Goal: Feedback & Contribution: Contribute content

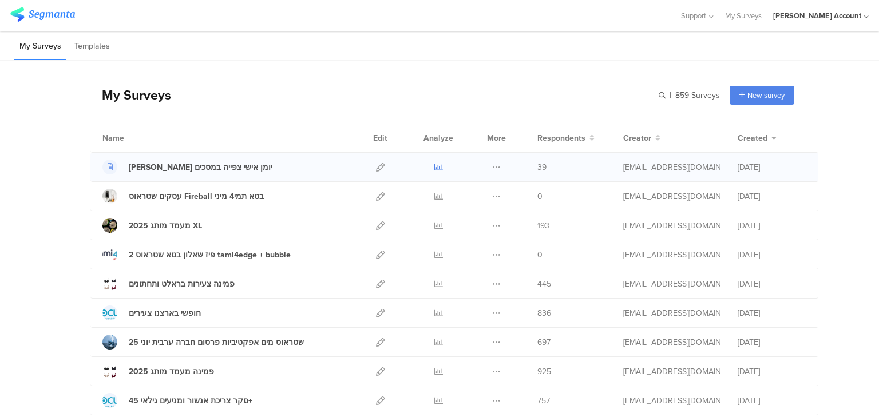
click at [435, 168] on icon at bounding box center [438, 167] width 9 height 9
click at [376, 169] on icon at bounding box center [380, 167] width 9 height 9
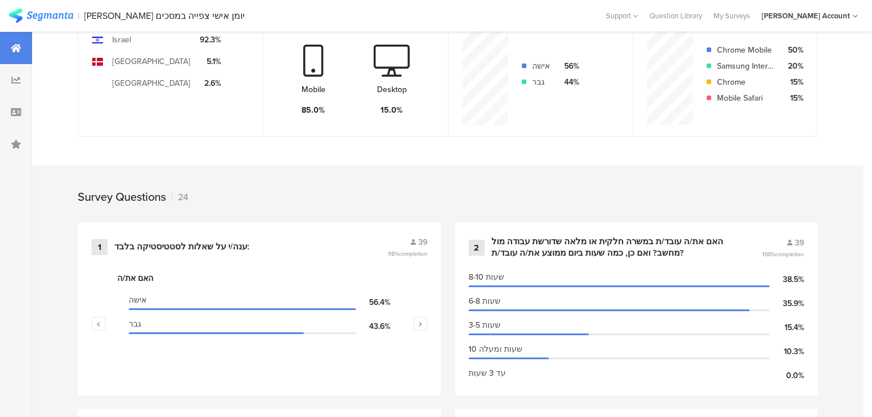
scroll to position [412, 0]
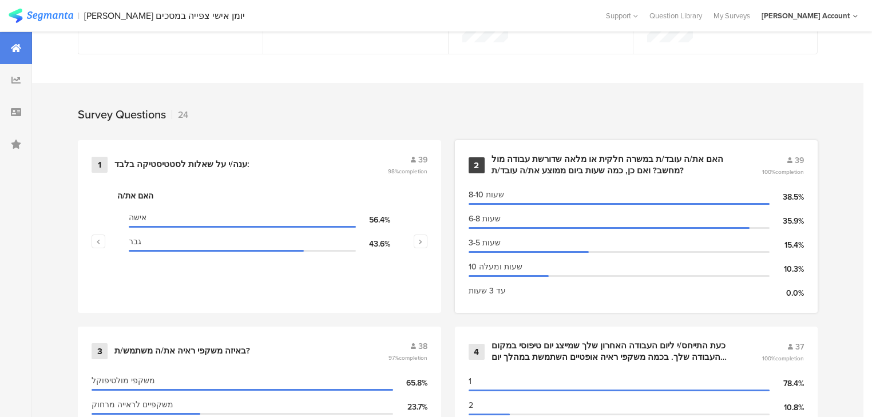
click at [517, 165] on div "האם את/ה עובד/ת במשרה חלקית או מלאה שדורשת עבודה מול מחשב? ואם כן, כמה שעות ביו…" at bounding box center [613, 165] width 243 height 22
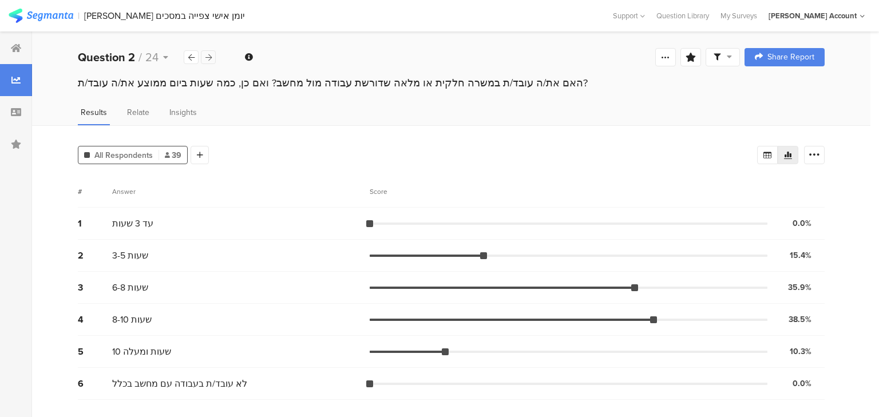
click at [207, 61] on div at bounding box center [208, 57] width 15 height 14
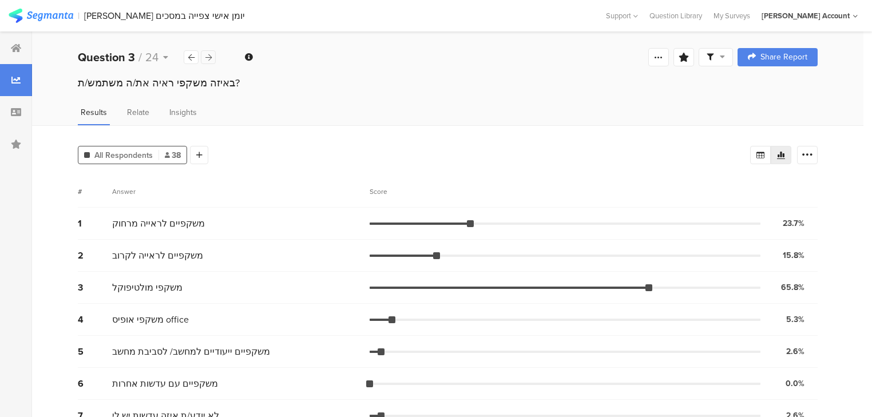
click at [209, 58] on icon at bounding box center [208, 57] width 6 height 7
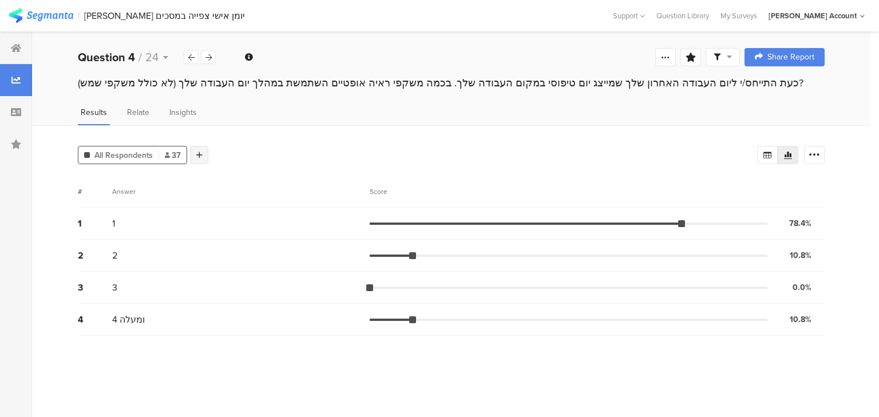
click at [202, 154] on div at bounding box center [199, 155] width 18 height 18
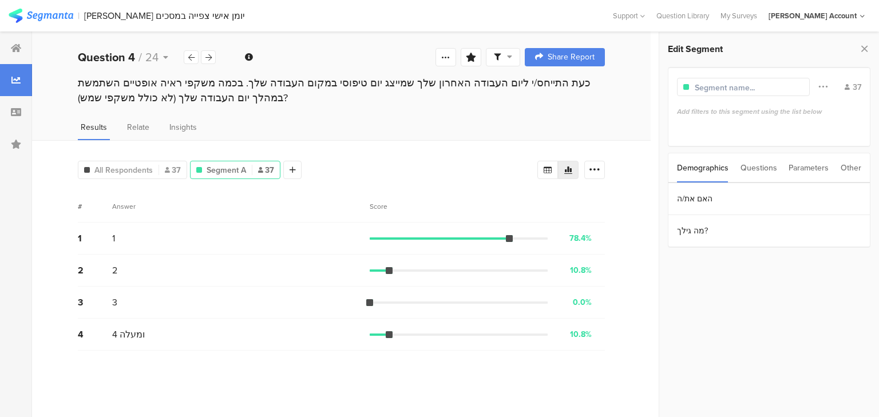
click at [861, 48] on icon at bounding box center [864, 49] width 12 height 16
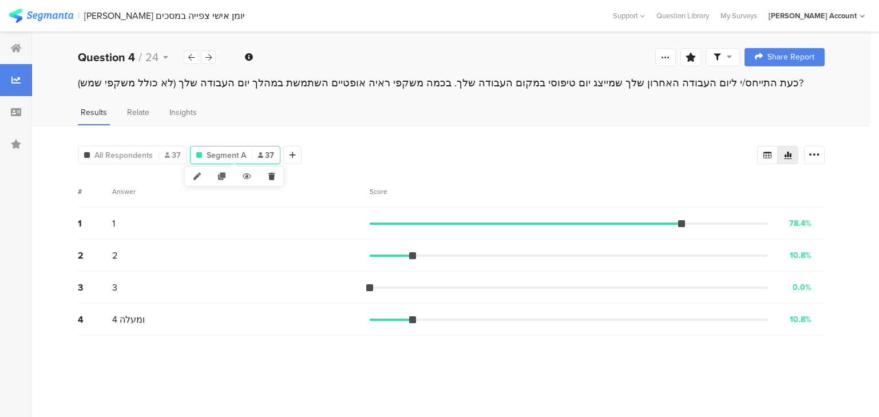
click at [273, 177] on icon at bounding box center [271, 176] width 23 height 19
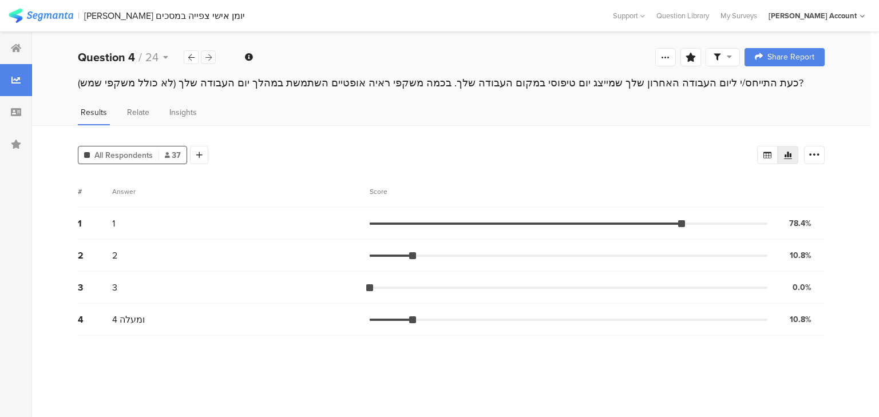
click at [208, 56] on icon at bounding box center [208, 57] width 6 height 7
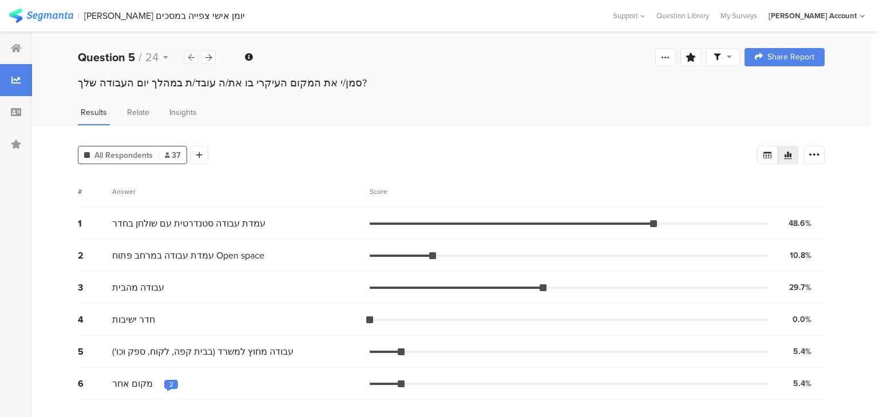
click at [190, 56] on icon at bounding box center [191, 57] width 6 height 7
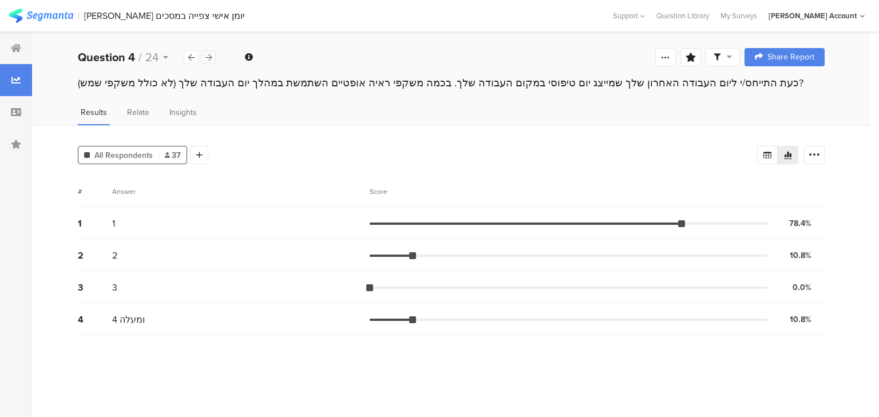
click at [205, 57] on icon at bounding box center [208, 57] width 6 height 7
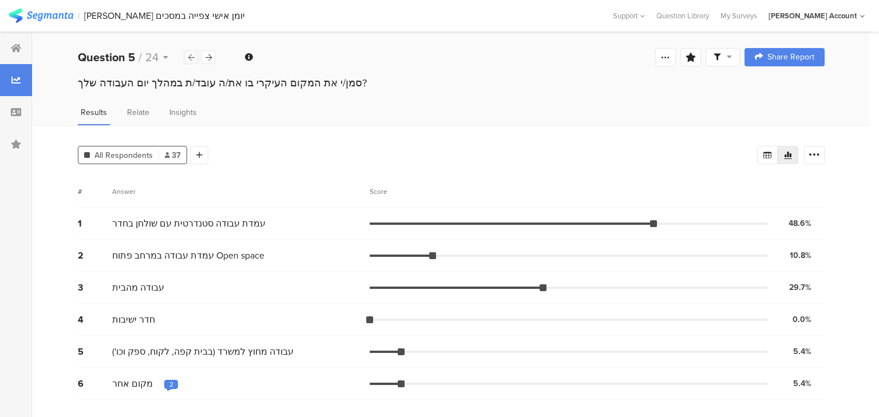
click at [192, 57] on icon at bounding box center [191, 57] width 6 height 7
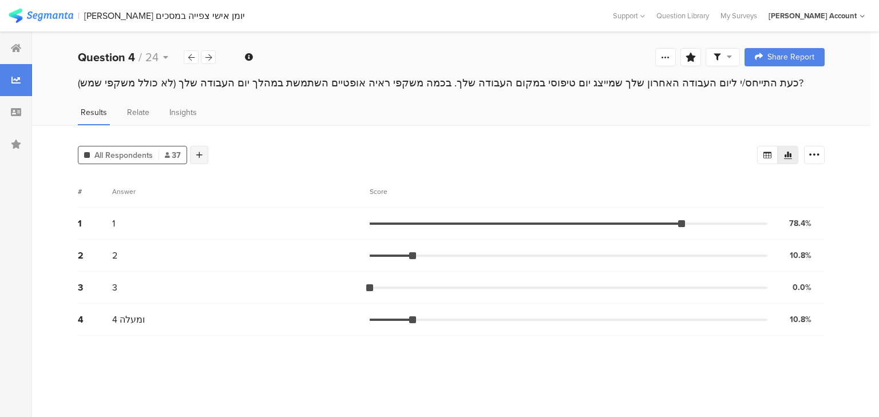
click at [197, 151] on icon at bounding box center [199, 155] width 6 height 8
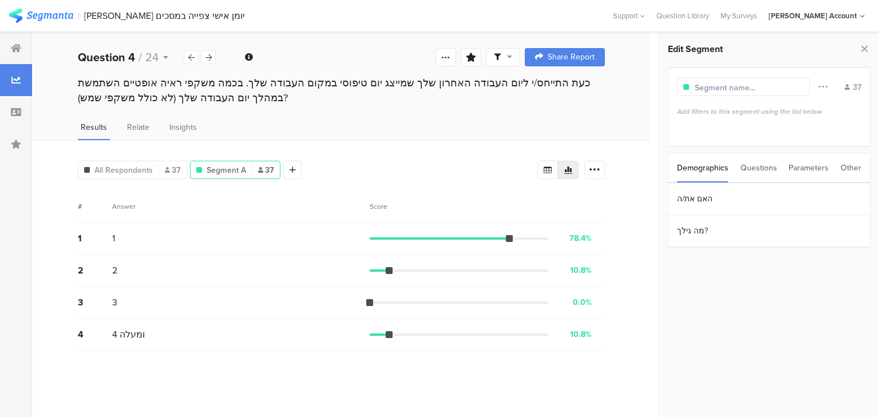
click at [759, 163] on div "Questions" at bounding box center [758, 167] width 37 height 29
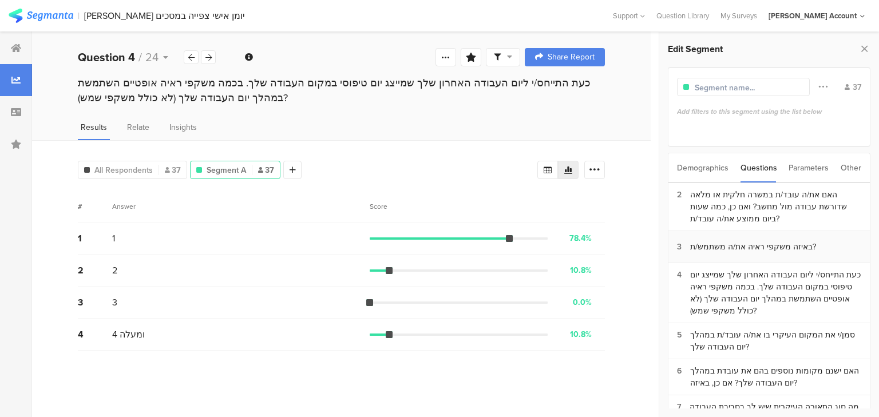
click at [748, 249] on div "באיזה משקפי ראיה את/ה משתמש/ת?" at bounding box center [753, 247] width 126 height 12
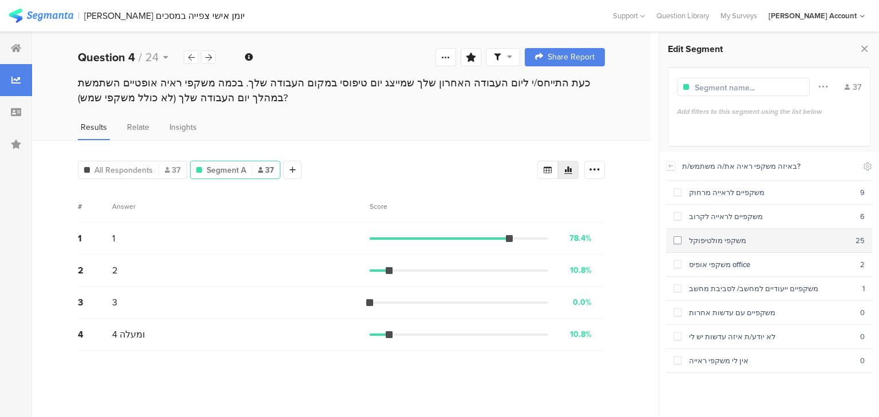
click at [745, 243] on div "משקפי מולטיפוקל" at bounding box center [768, 240] width 174 height 11
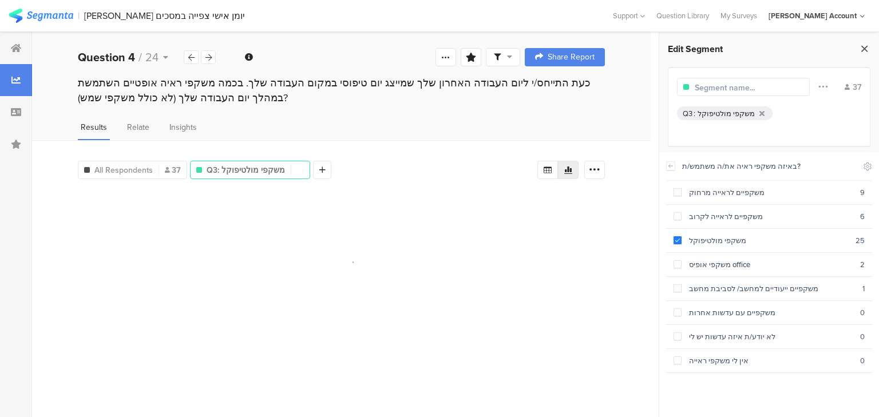
click at [862, 45] on icon at bounding box center [864, 49] width 12 height 16
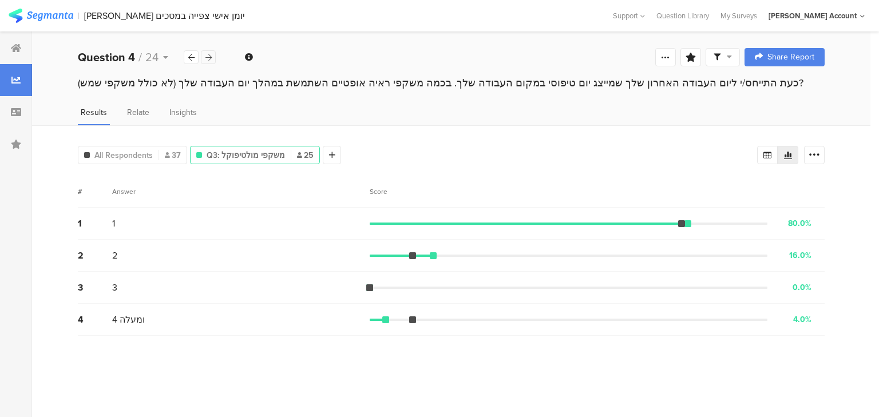
click at [208, 57] on icon at bounding box center [208, 57] width 6 height 7
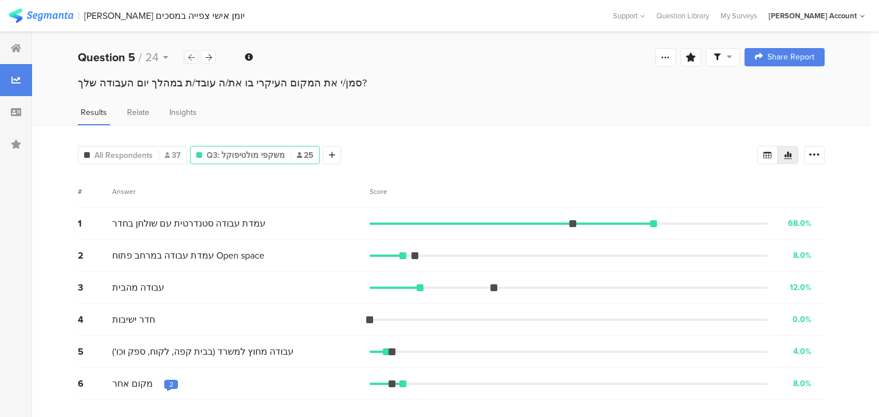
click at [188, 58] on icon at bounding box center [191, 57] width 6 height 7
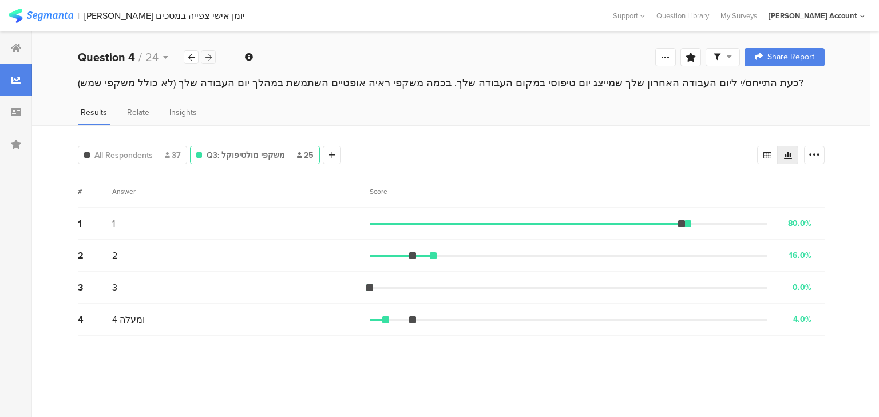
click at [206, 55] on icon at bounding box center [208, 57] width 6 height 7
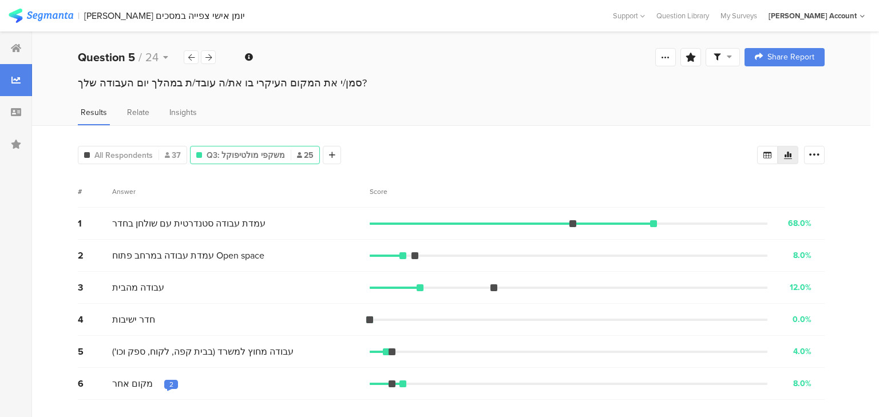
click at [169, 383] on div "2" at bounding box center [171, 384] width 4 height 9
click at [149, 398] on div "6 מקום אחר 2 8.0% 2 votes" at bounding box center [451, 384] width 747 height 32
click at [208, 62] on div at bounding box center [208, 57] width 15 height 14
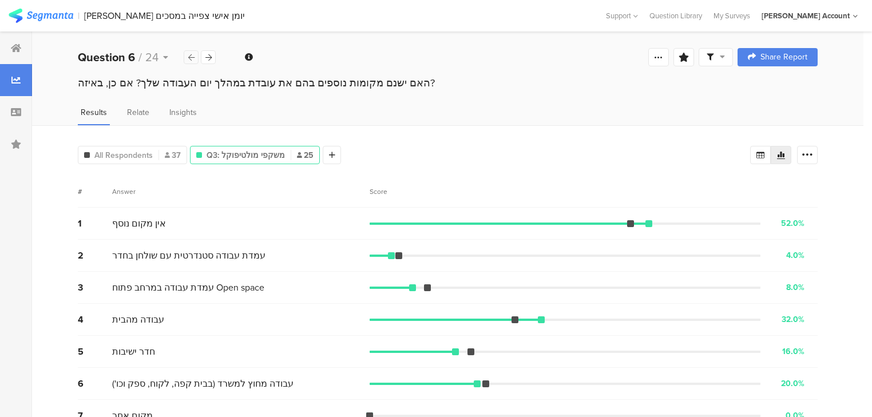
click at [188, 58] on icon at bounding box center [191, 57] width 6 height 7
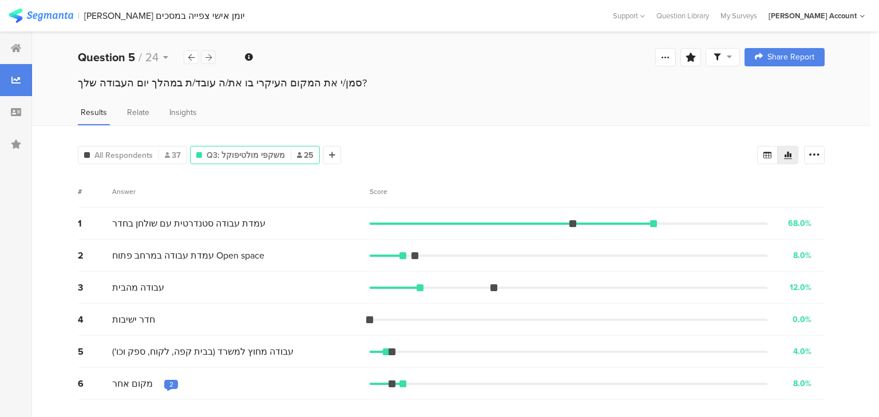
click at [211, 58] on icon at bounding box center [208, 57] width 6 height 7
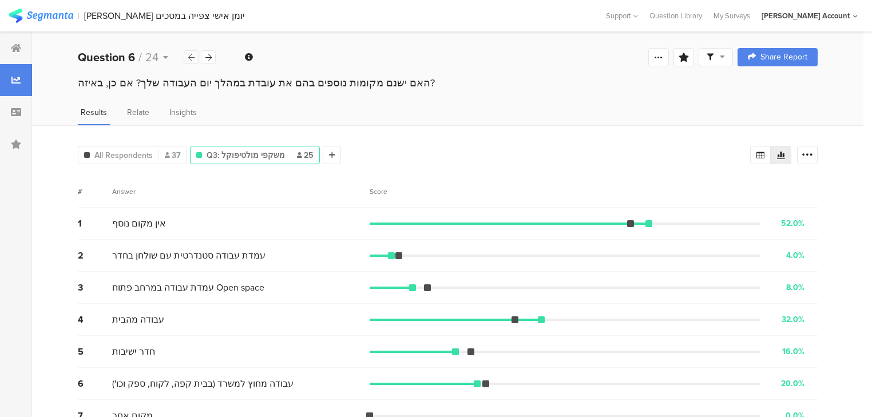
click at [193, 60] on icon at bounding box center [191, 57] width 6 height 7
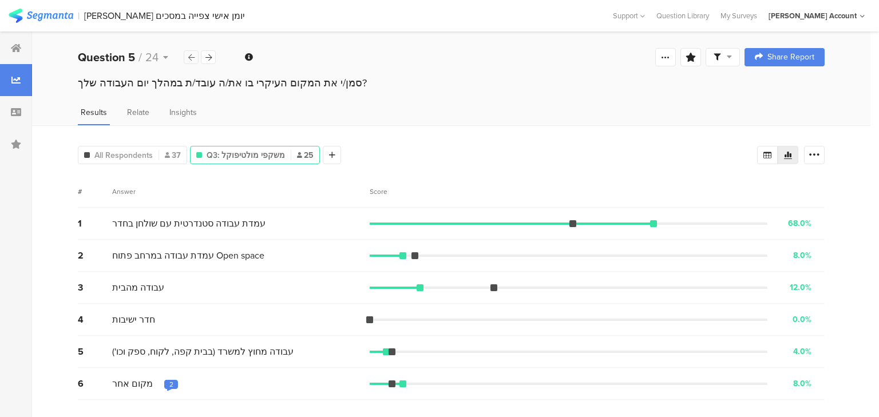
click at [193, 58] on icon at bounding box center [191, 57] width 6 height 7
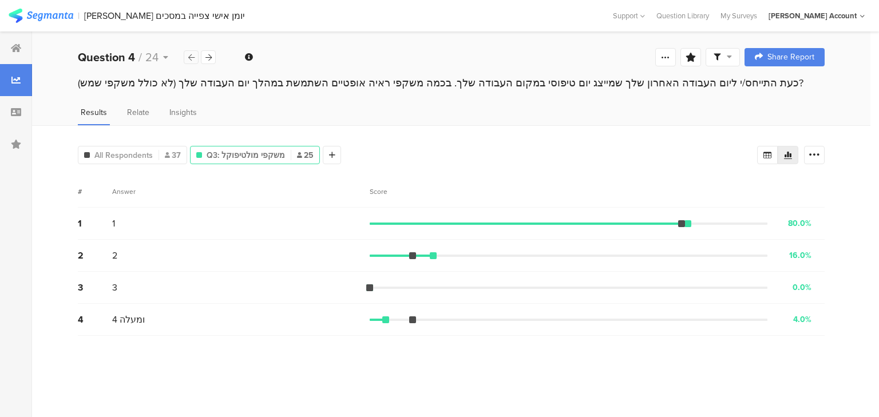
click at [193, 57] on icon at bounding box center [191, 57] width 6 height 7
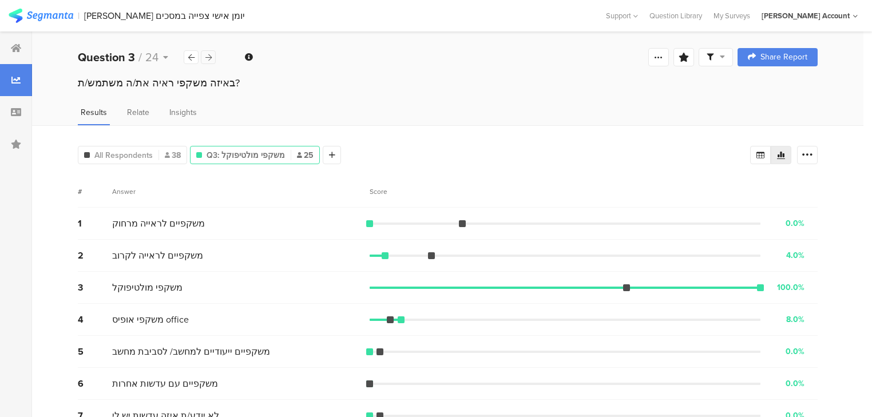
click at [211, 56] on icon at bounding box center [208, 57] width 6 height 7
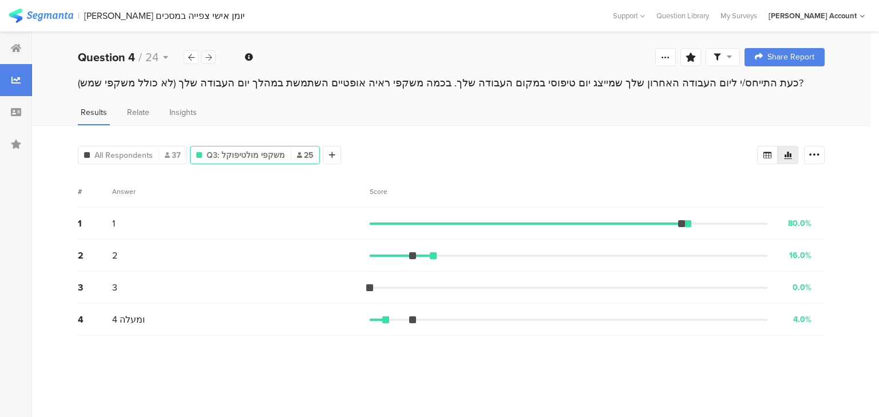
click at [211, 56] on icon at bounding box center [208, 57] width 6 height 7
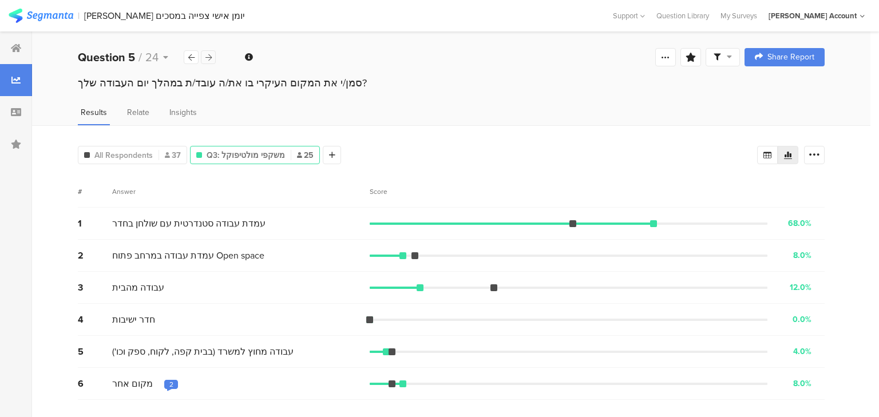
click at [211, 56] on icon at bounding box center [208, 57] width 6 height 7
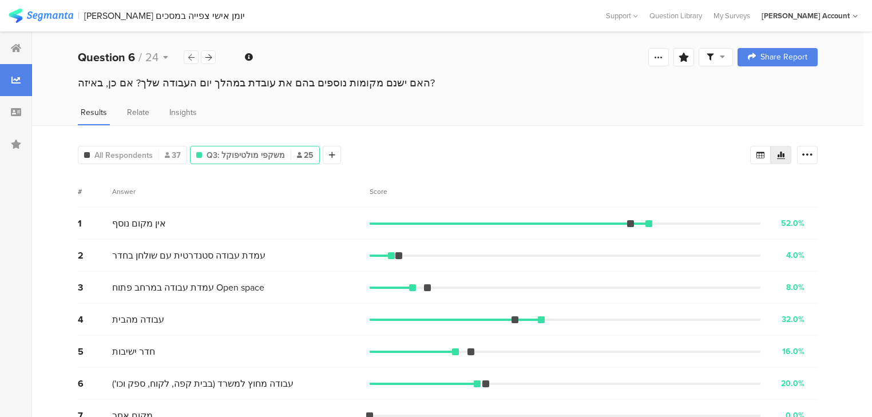
click at [193, 54] on icon at bounding box center [191, 57] width 6 height 7
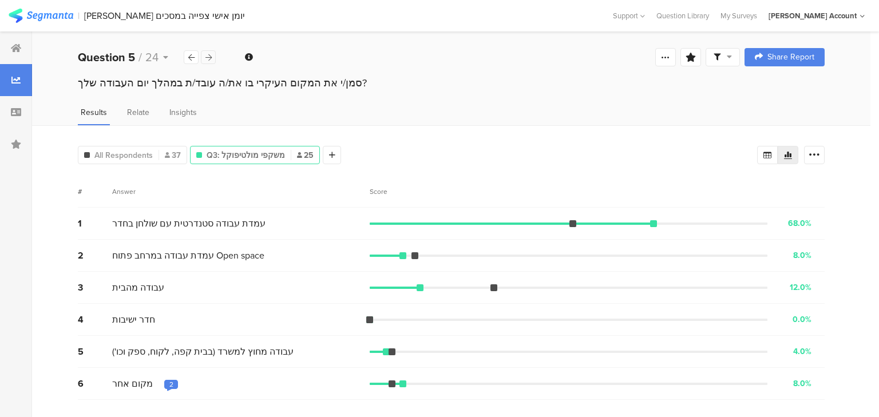
click at [207, 55] on icon at bounding box center [208, 57] width 6 height 7
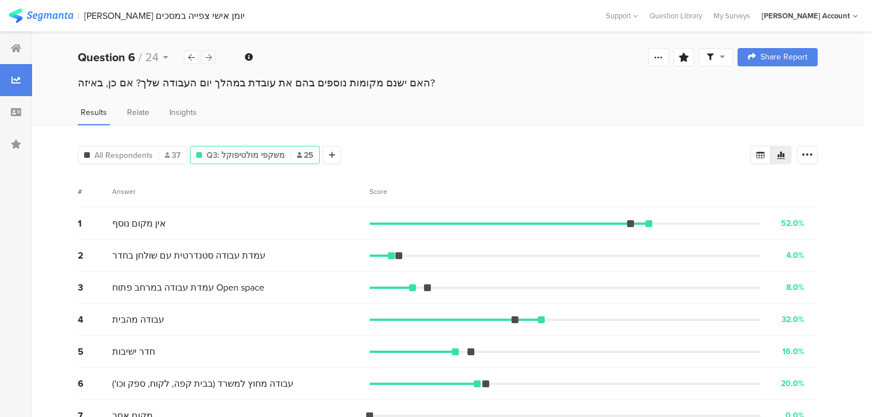
click at [207, 55] on icon at bounding box center [208, 57] width 6 height 7
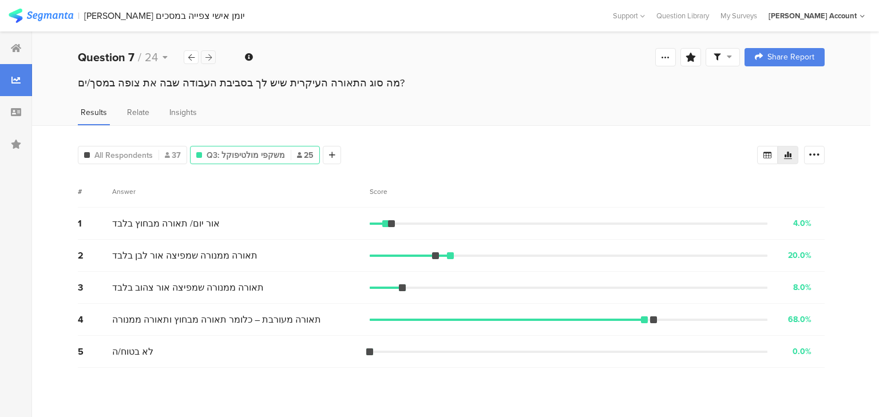
click at [208, 59] on icon at bounding box center [208, 57] width 6 height 7
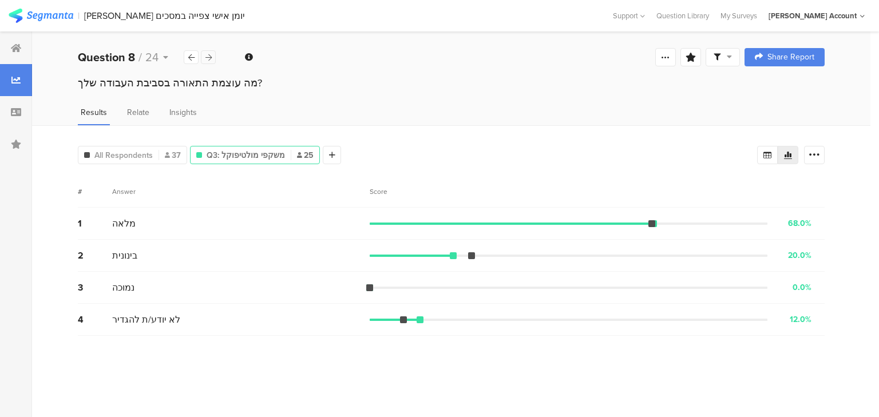
click at [208, 59] on icon at bounding box center [208, 57] width 6 height 7
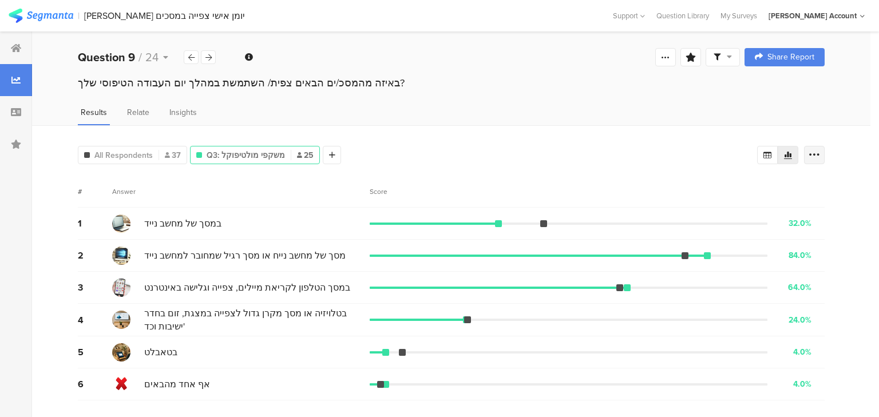
click at [810, 146] on div at bounding box center [814, 155] width 21 height 18
click at [806, 208] on span at bounding box center [806, 211] width 17 height 9
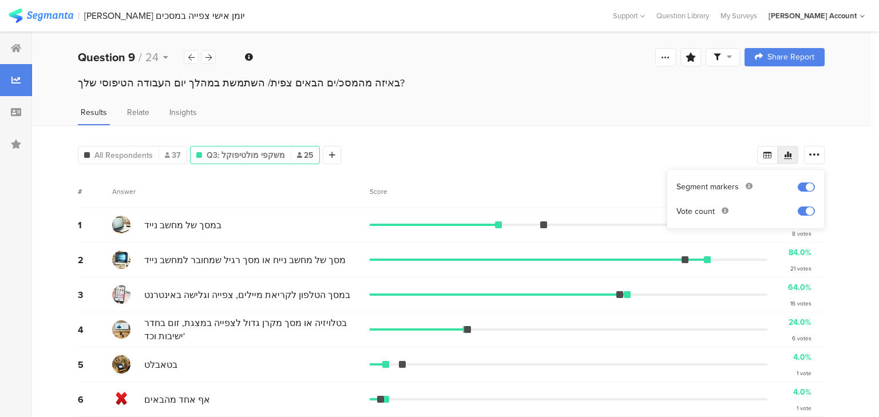
click at [832, 292] on div "All Respondents 37 Q3: משקפי מולטיפוקל 25 Add Segment # Answer Score 1 במסך של …" at bounding box center [451, 275] width 838 height 300
click at [211, 56] on icon at bounding box center [208, 57] width 6 height 7
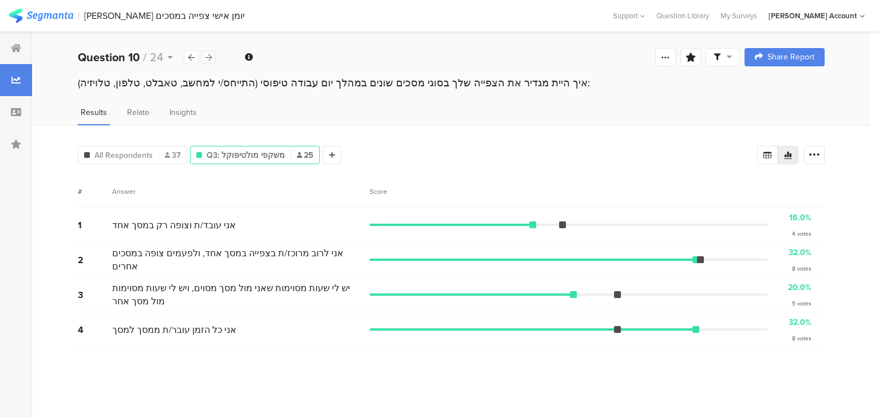
click at [211, 56] on icon at bounding box center [208, 57] width 6 height 7
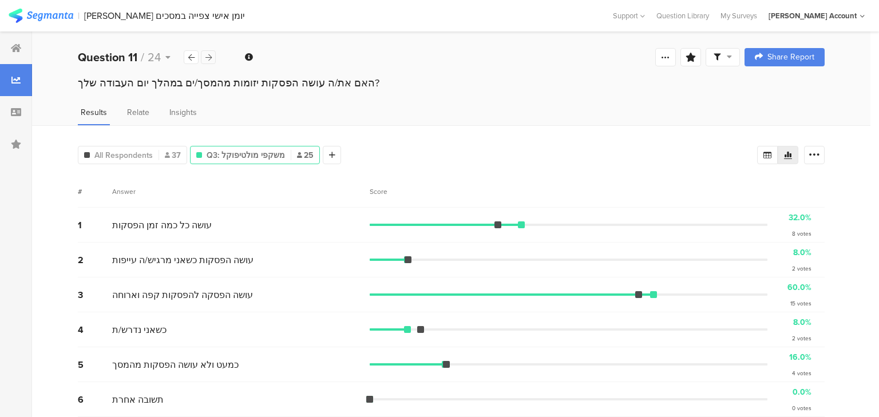
click at [211, 56] on icon at bounding box center [208, 57] width 6 height 7
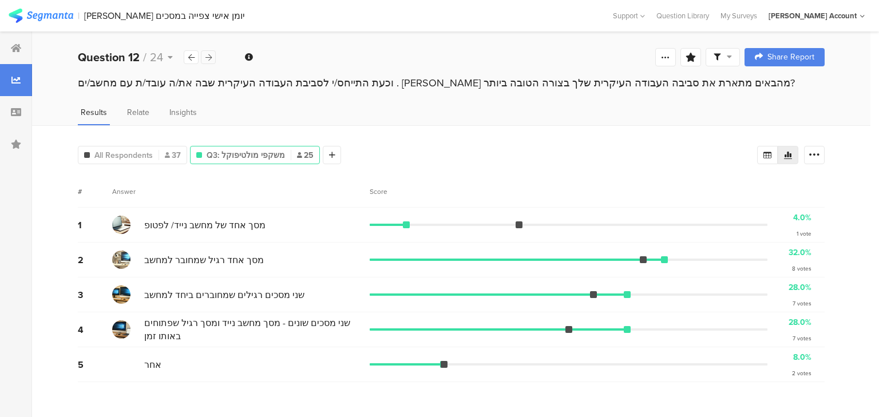
click at [211, 56] on icon at bounding box center [208, 57] width 6 height 7
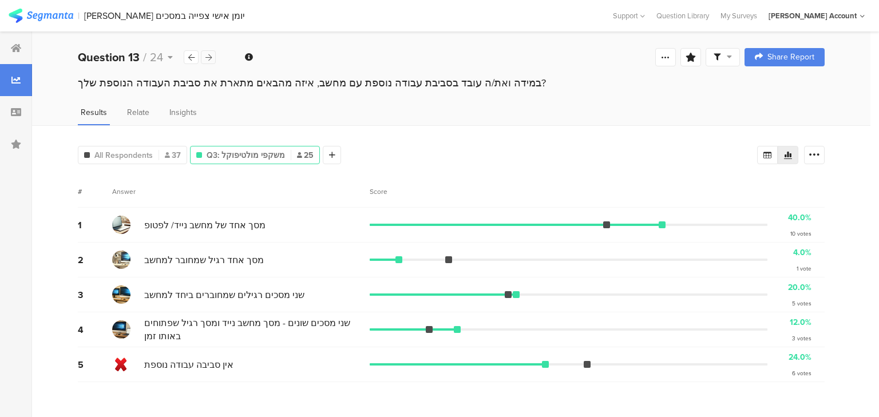
click at [211, 56] on icon at bounding box center [208, 57] width 6 height 7
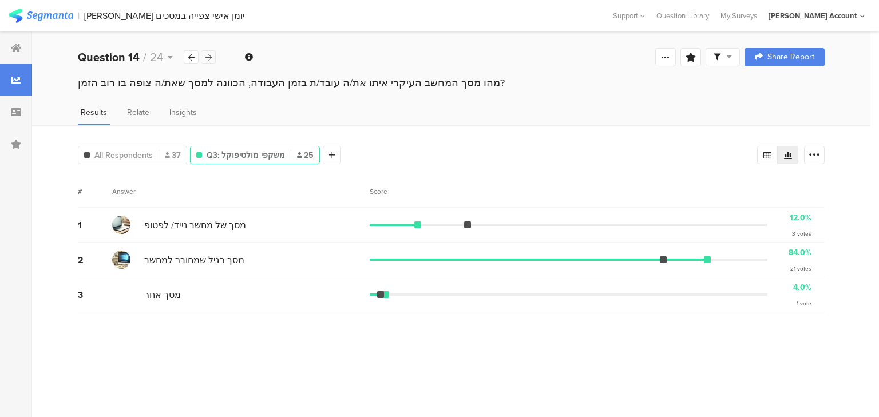
click at [211, 56] on icon at bounding box center [208, 57] width 6 height 7
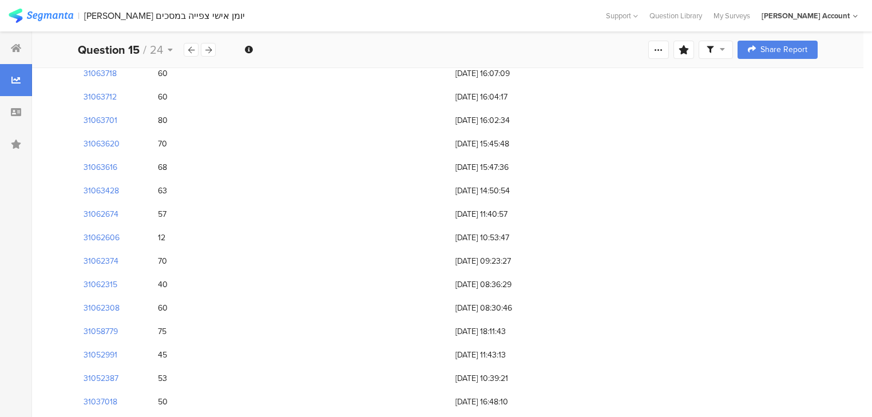
scroll to position [326, 0]
click at [213, 49] on div at bounding box center [208, 50] width 15 height 14
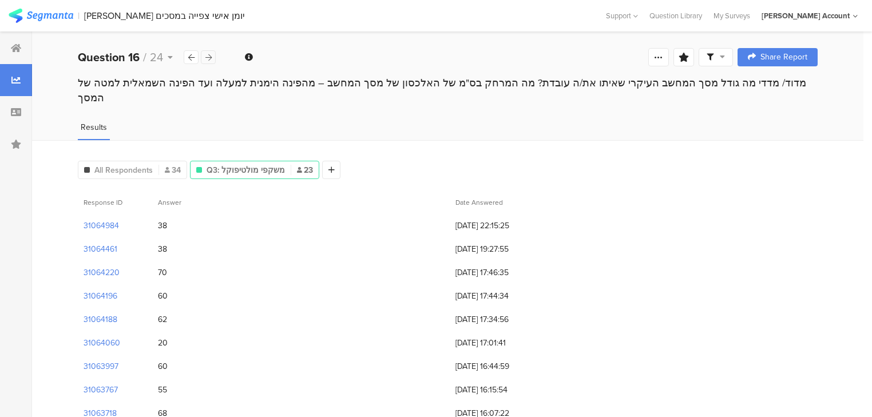
click at [213, 49] on div "Question 16 / 24" at bounding box center [147, 57] width 138 height 17
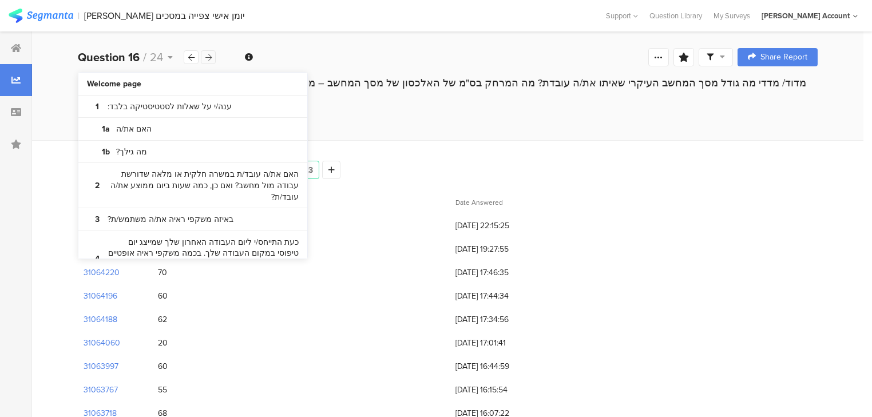
click at [207, 57] on icon at bounding box center [208, 57] width 6 height 7
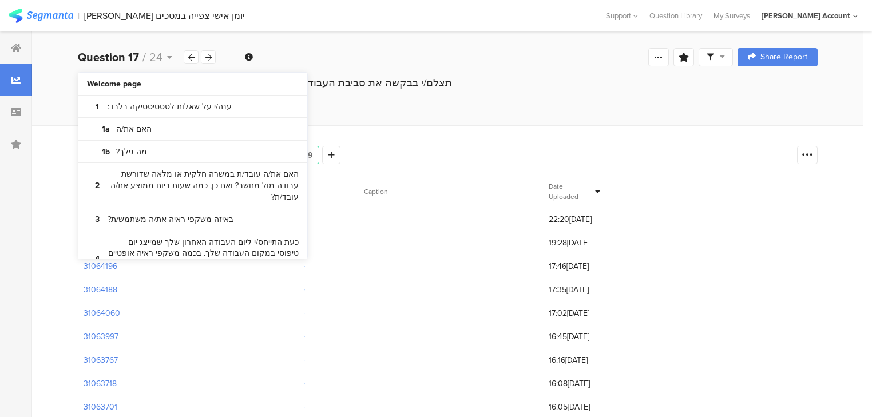
click at [376, 278] on div "31064188 17:35, 19 Aug, 2025" at bounding box center [448, 289] width 740 height 23
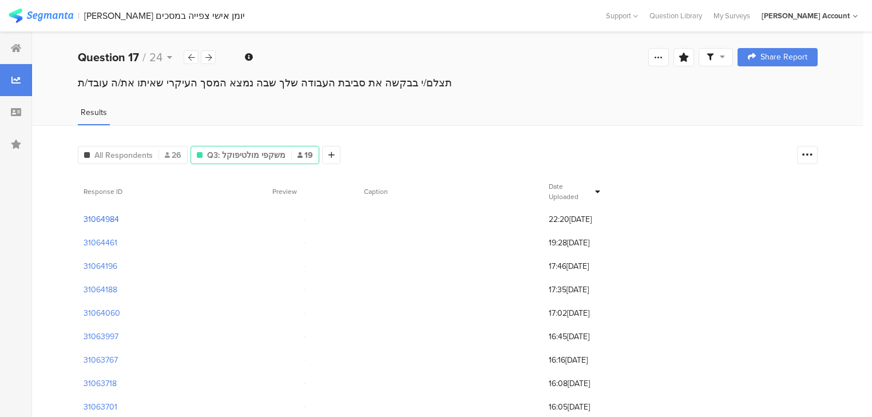
click at [101, 220] on section "31064984" at bounding box center [101, 219] width 35 height 12
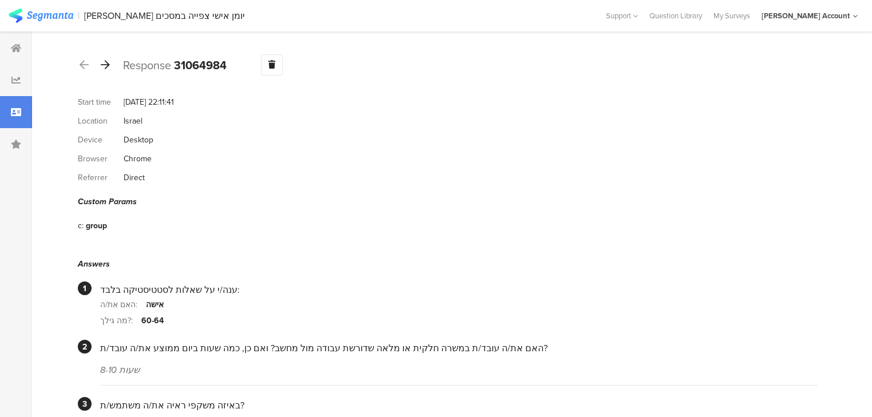
click at [107, 63] on icon at bounding box center [105, 65] width 9 height 10
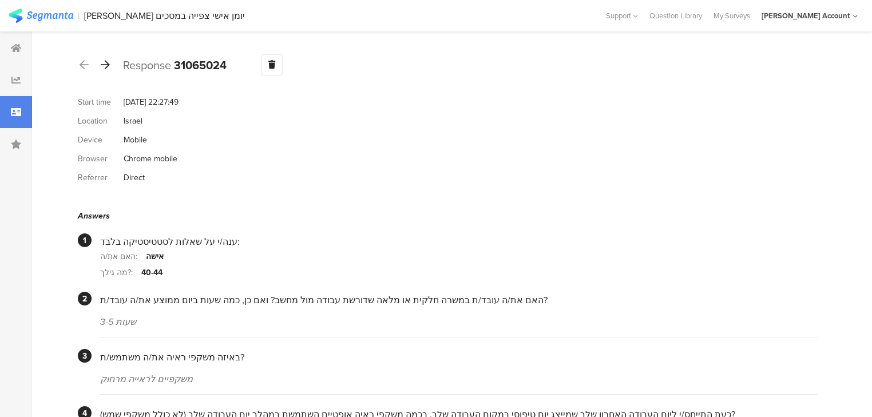
click at [108, 64] on icon at bounding box center [105, 65] width 9 height 10
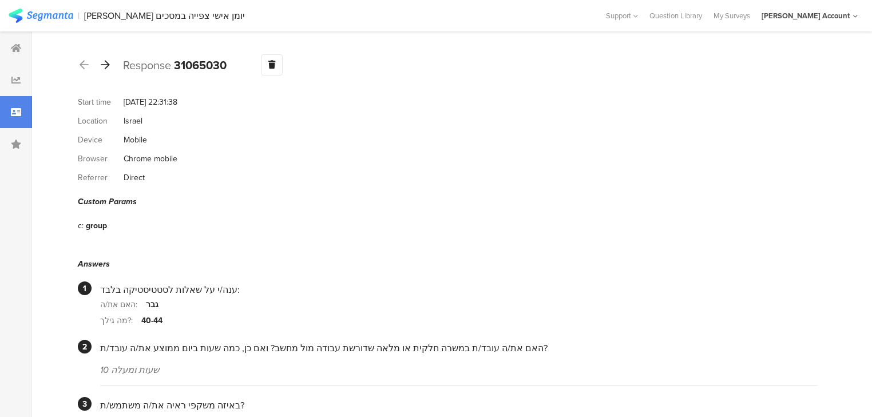
click at [105, 64] on icon at bounding box center [105, 65] width 9 height 10
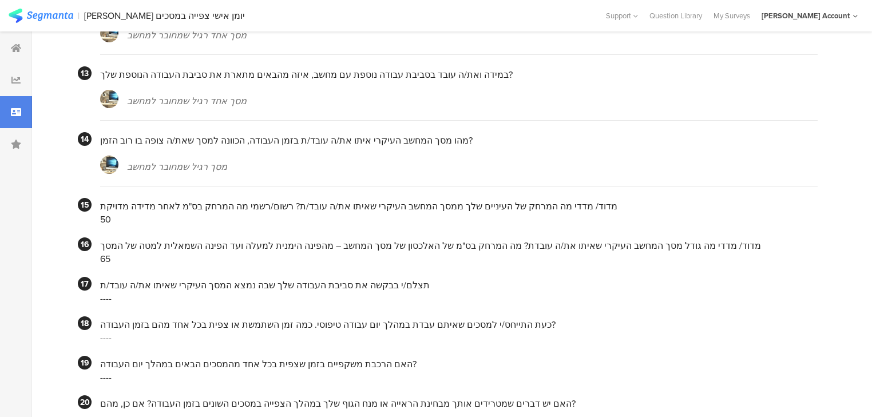
scroll to position [837, 0]
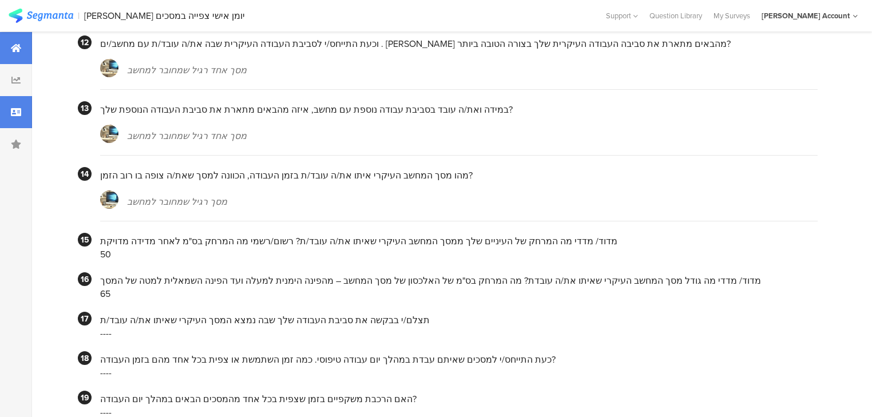
click at [6, 48] on div at bounding box center [16, 48] width 32 height 32
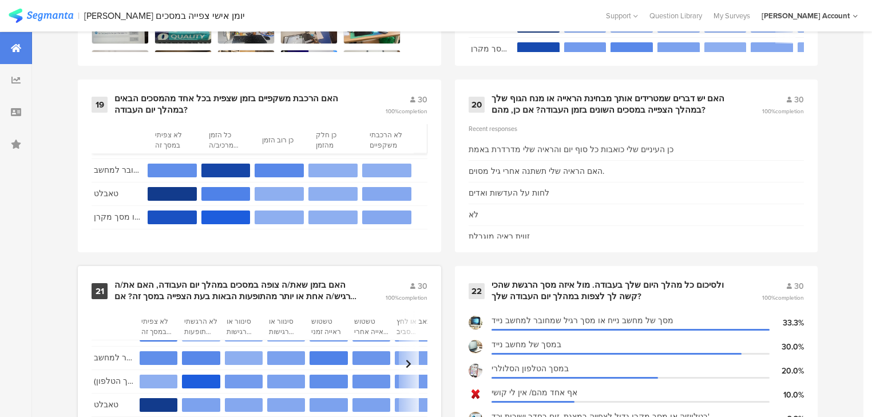
scroll to position [25, 0]
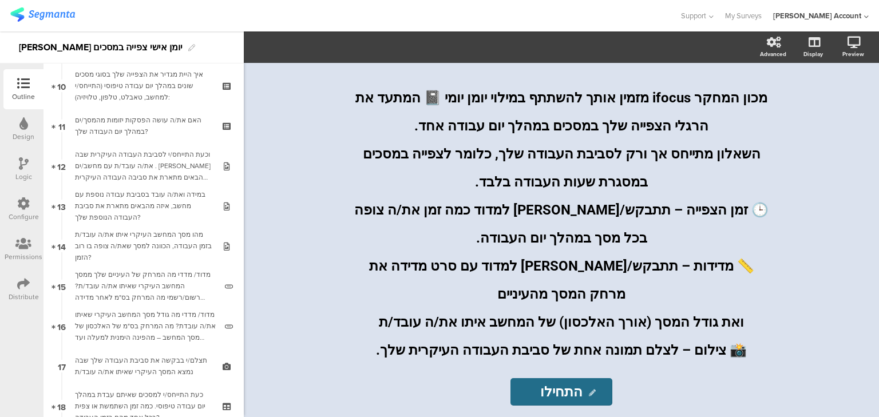
scroll to position [458, 0]
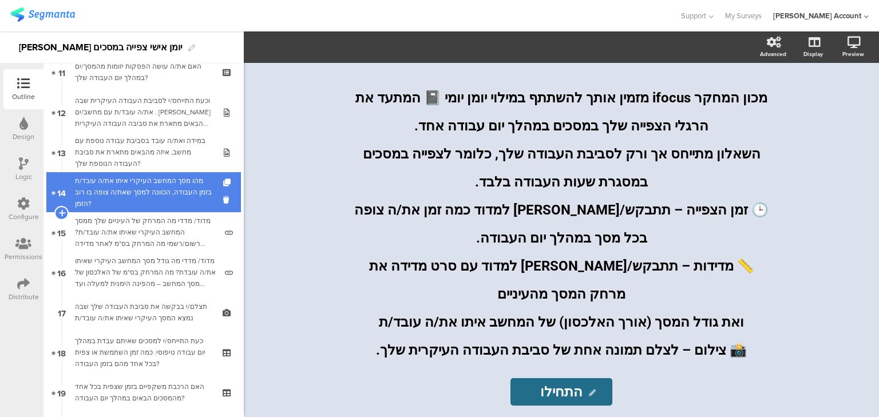
click at [125, 192] on div "מהו מסך המחשב העיקרי איתו את/ה עובד/ת בזמן העבודה, הכוונה למסך שאת/ה צופה בו רו…" at bounding box center [143, 192] width 137 height 34
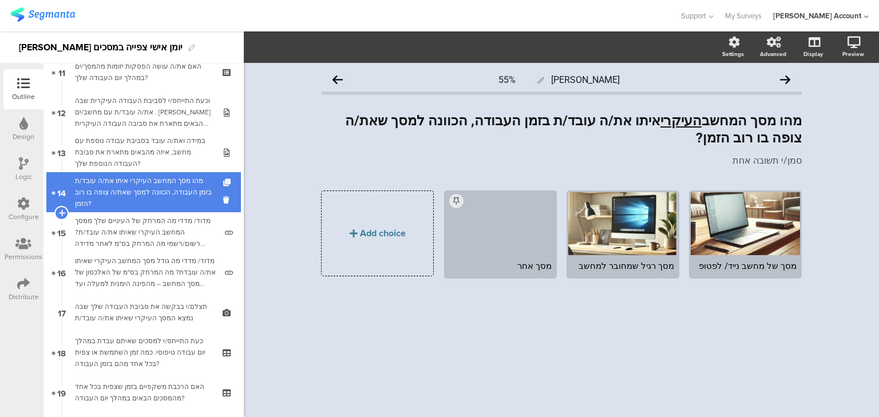
click at [223, 183] on icon at bounding box center [228, 182] width 10 height 7
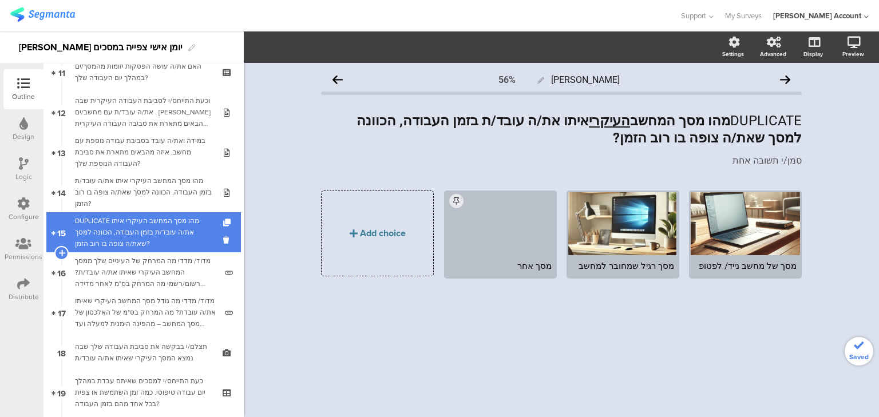
click at [174, 231] on div "DUPLICATE מהו מסך המחשב העיקרי איתו את/ה עובד/ת בזמן העבודה, הכוונה למסך שאת/ה …" at bounding box center [143, 232] width 137 height 34
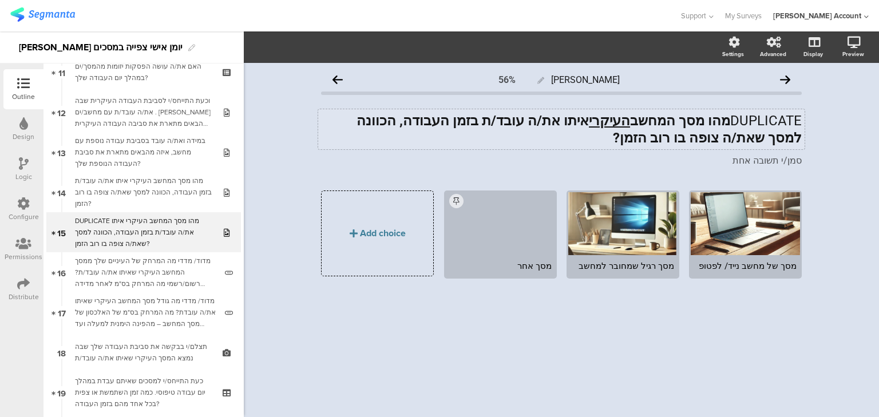
click at [463, 128] on strong "מהו מסך המחשב העיקרי איתו את/ה עובד/ת בזמן העבודה, הכוונה למסך שאת/ה צופה בו רו…" at bounding box center [578, 129] width 445 height 33
click at [463, 128] on strong "מהו מסך המחשב העיקרי איתו את/ה עובד/ת בזמן העבודה, הכוונה למסך שאת/ה צופה בו רו…" at bounding box center [577, 129] width 449 height 33
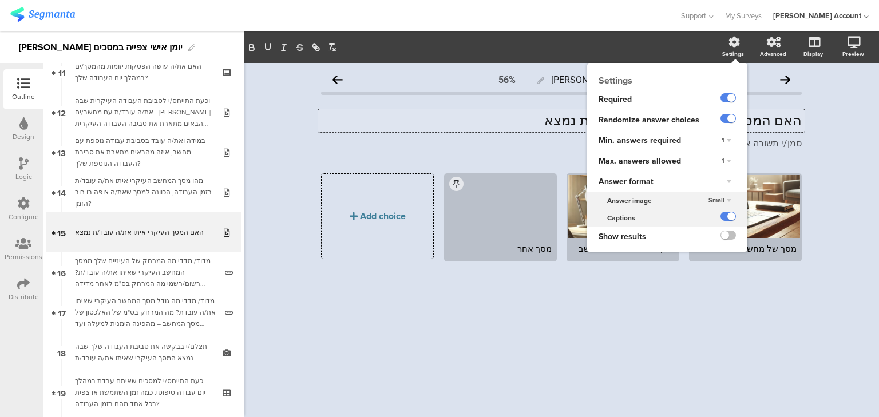
click at [722, 200] on span "Small" at bounding box center [716, 200] width 16 height 9
click at [739, 203] on div "Small Small Medium Large" at bounding box center [722, 200] width 50 height 17
click at [726, 197] on div "Small" at bounding box center [720, 201] width 32 height 14
click at [696, 197] on div "Answer image" at bounding box center [642, 200] width 110 height 17
click at [727, 214] on label at bounding box center [727, 216] width 15 height 9
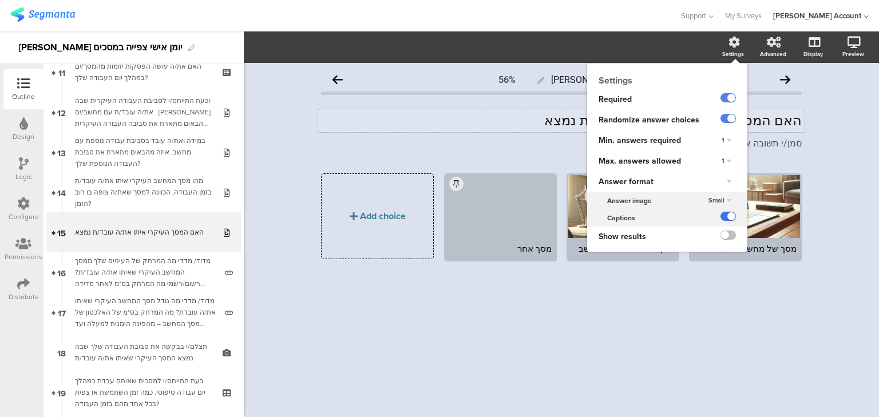
click at [0, 0] on input "checkbox" at bounding box center [0, 0] width 0 height 0
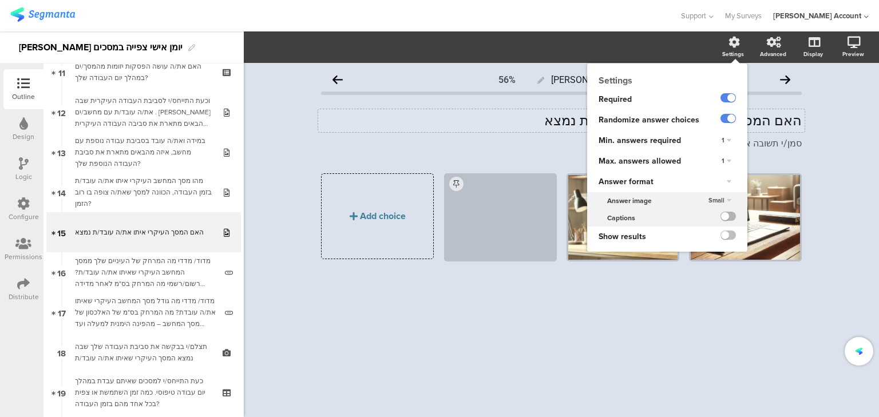
click at [731, 217] on label at bounding box center [727, 216] width 15 height 9
click at [0, 0] on input "checkbox" at bounding box center [0, 0] width 0 height 0
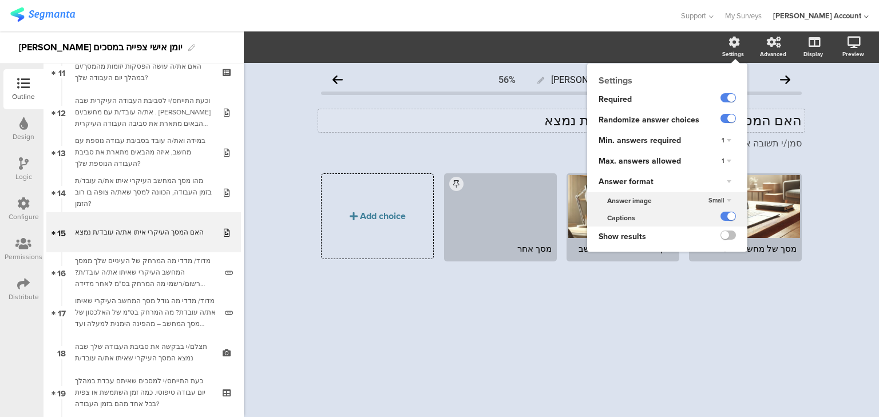
click at [728, 183] on div at bounding box center [728, 181] width 16 height 7
click at [723, 193] on div "Text only" at bounding box center [710, 193] width 68 height 12
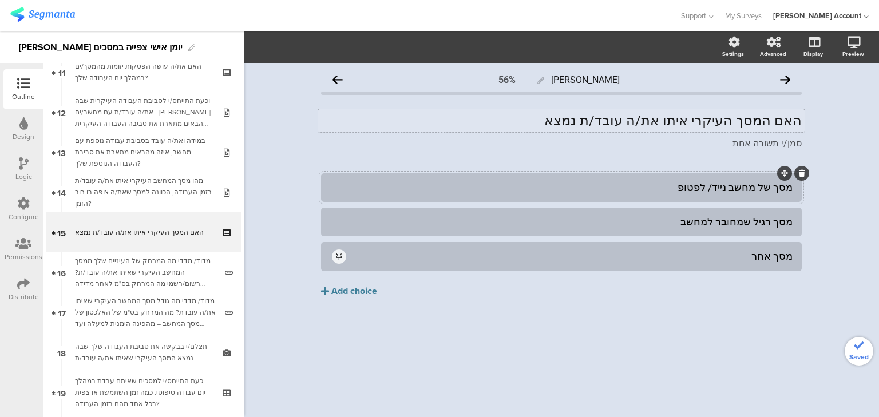
click at [563, 192] on div "מסך של מחשב נייד/ לפטופ" at bounding box center [561, 187] width 462 height 13
drag, startPoint x: 574, startPoint y: 190, endPoint x: 806, endPoint y: 188, distance: 231.7
click at [806, 188] on div "[PERSON_NAME] 56% האם המסך העיקרי איתו את/ה עובד/ת נמצא האם המסך העיקרי איתו את…" at bounding box center [562, 207] width 504 height 288
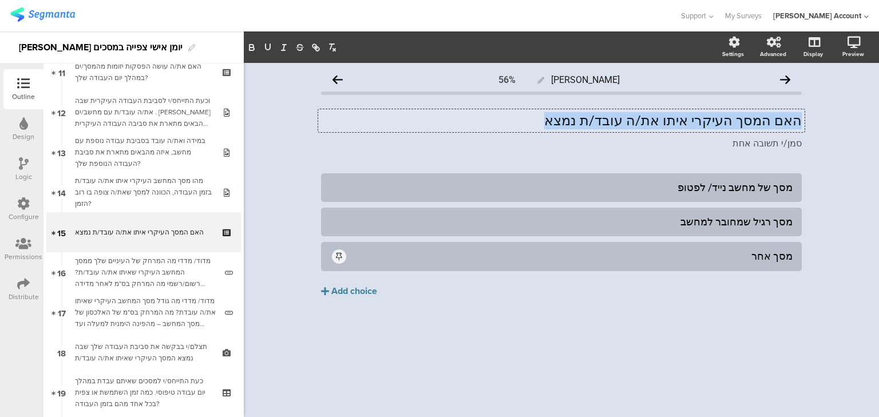
drag, startPoint x: 799, startPoint y: 120, endPoint x: 565, endPoint y: 117, distance: 233.5
click at [565, 117] on div "האם המסך העיקרי איתו את/ה עובד/ת נמצא האם המסך העיקרי איתו את/ה עובד/ת נמצא האם…" at bounding box center [561, 120] width 486 height 23
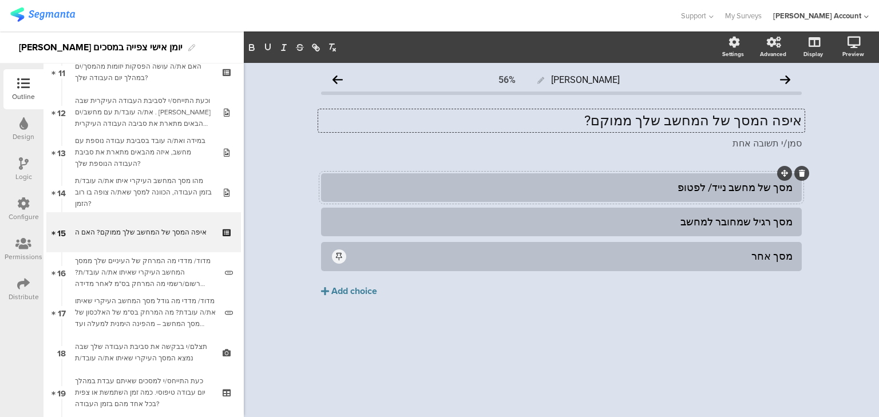
click at [718, 191] on div "מסך של מחשב נייד/ לפטופ" at bounding box center [561, 187] width 462 height 13
click at [761, 227] on div "מסך רגיל שמחובר למחשב" at bounding box center [561, 221] width 462 height 13
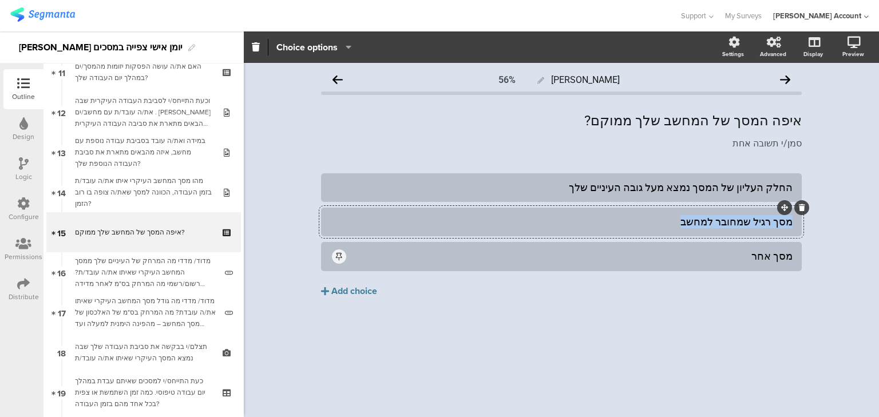
click at [761, 227] on div "מסך רגיל שמחובר למחשב" at bounding box center [561, 221] width 462 height 13
click at [800, 243] on icon at bounding box center [802, 242] width 6 height 7
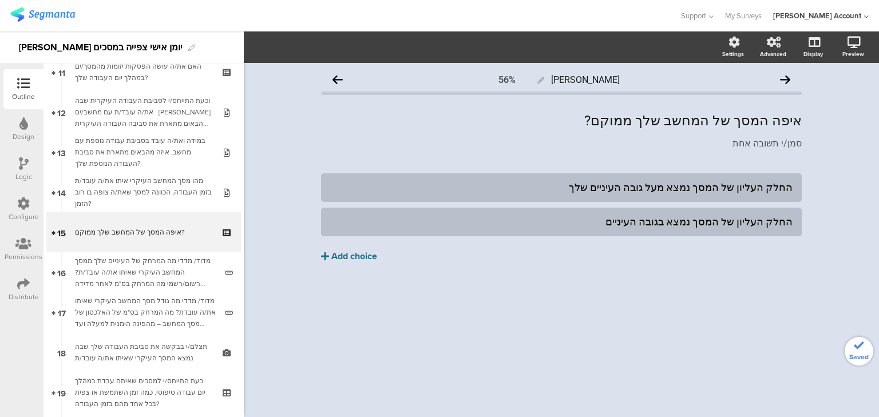
click at [342, 259] on div "Add choice" at bounding box center [354, 257] width 46 height 12
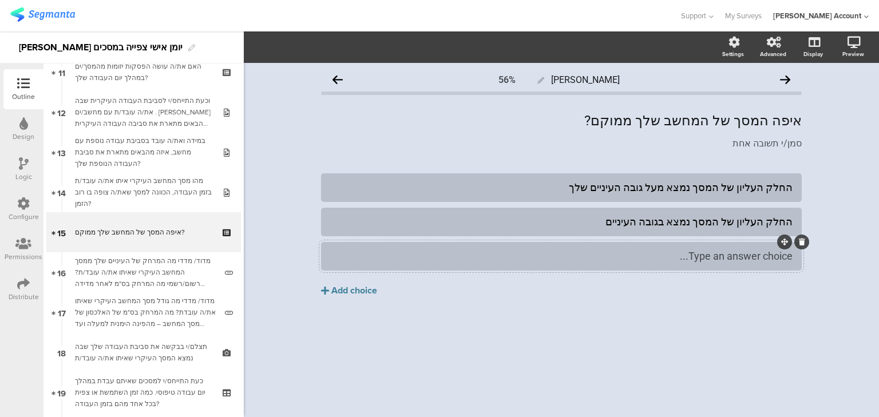
click at [346, 260] on div "Type an answer choice..." at bounding box center [561, 255] width 462 height 13
click at [463, 338] on div "החלק העליון של המסך נמצא מעל גובה העיניים שלך החלק העליון של המסך נמצא בגובה הע…" at bounding box center [561, 259] width 481 height 172
click at [669, 126] on div "איפה המסך של המחשב שלך ממוקם? איפה המסך של המחשב שלך ממוקם? איפה המסך של המחשב …" at bounding box center [561, 120] width 486 height 23
click at [687, 119] on p "איפה המסך של המחשב שלך ממוקם?" at bounding box center [561, 120] width 481 height 17
click at [743, 120] on p "איפה המסך של המחשב שלך ממוקם?" at bounding box center [561, 120] width 481 height 17
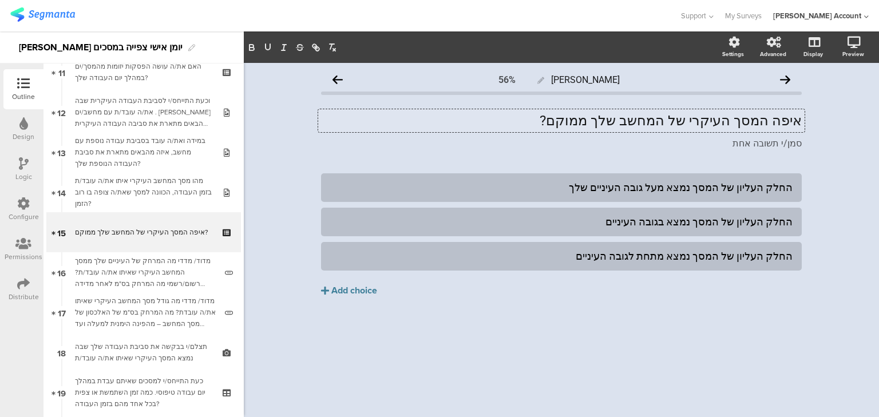
click at [640, 120] on p "איפה המסך העיקרי של המחשב שלך ממוקם?" at bounding box center [561, 120] width 481 height 17
click at [639, 123] on p "איפה המסך העיקרי של המחשב ממוקם?" at bounding box center [561, 120] width 481 height 17
click at [780, 117] on p "איפה המסך העיקרי של המחשב ממוקם?" at bounding box center [561, 120] width 481 height 17
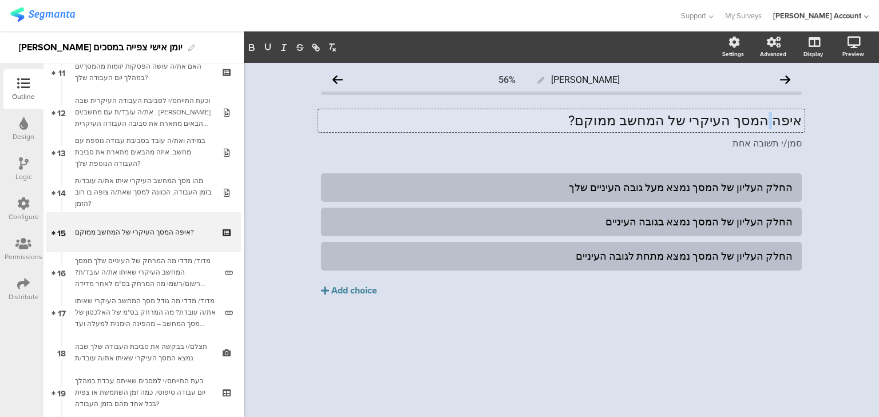
click at [780, 117] on p "איפה המסך העיקרי של המחשב ממוקם?" at bounding box center [561, 120] width 481 height 17
click at [623, 124] on p "מה גובה המסך העיקרי של המחשב ממוקם?" at bounding box center [561, 120] width 481 height 17
click at [518, 379] on div "[PERSON_NAME] 56% מה גובה המסך העיקרי של המחשב שלך? מה גובה המסך העיקרי של המחש…" at bounding box center [561, 240] width 635 height 354
